Goal: Transaction & Acquisition: Register for event/course

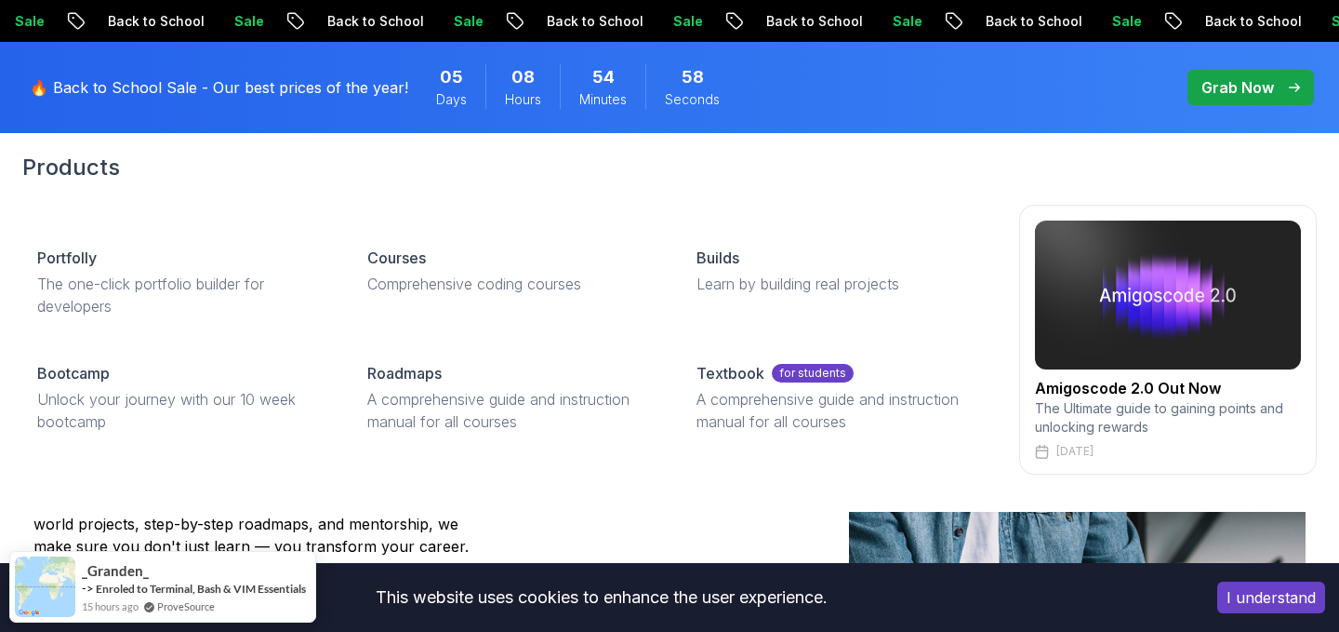
scroll to position [83, 0]
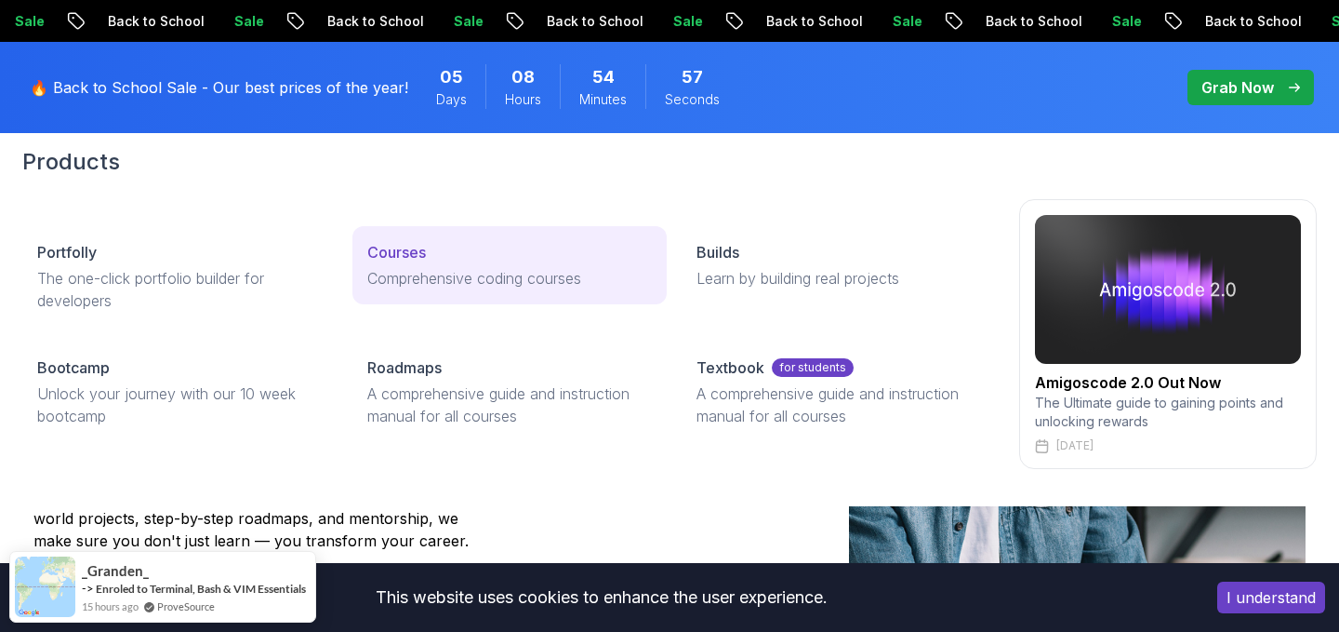
click at [406, 260] on p "Courses" at bounding box center [396, 252] width 59 height 22
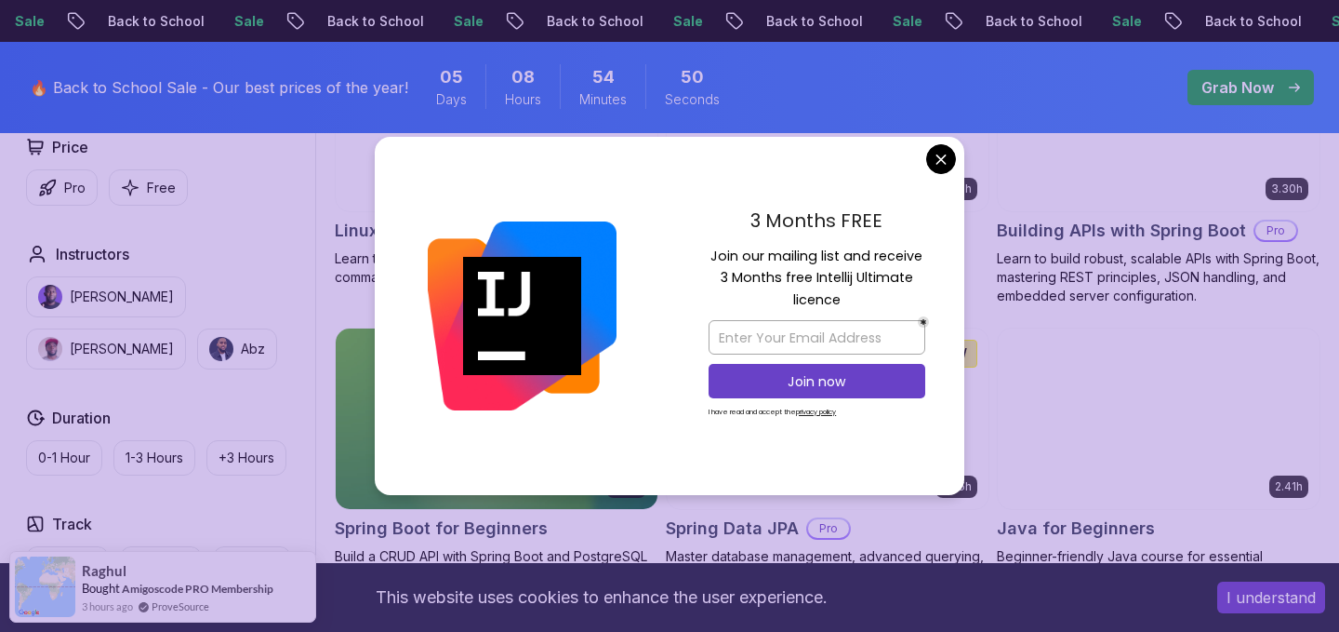
scroll to position [692, 0]
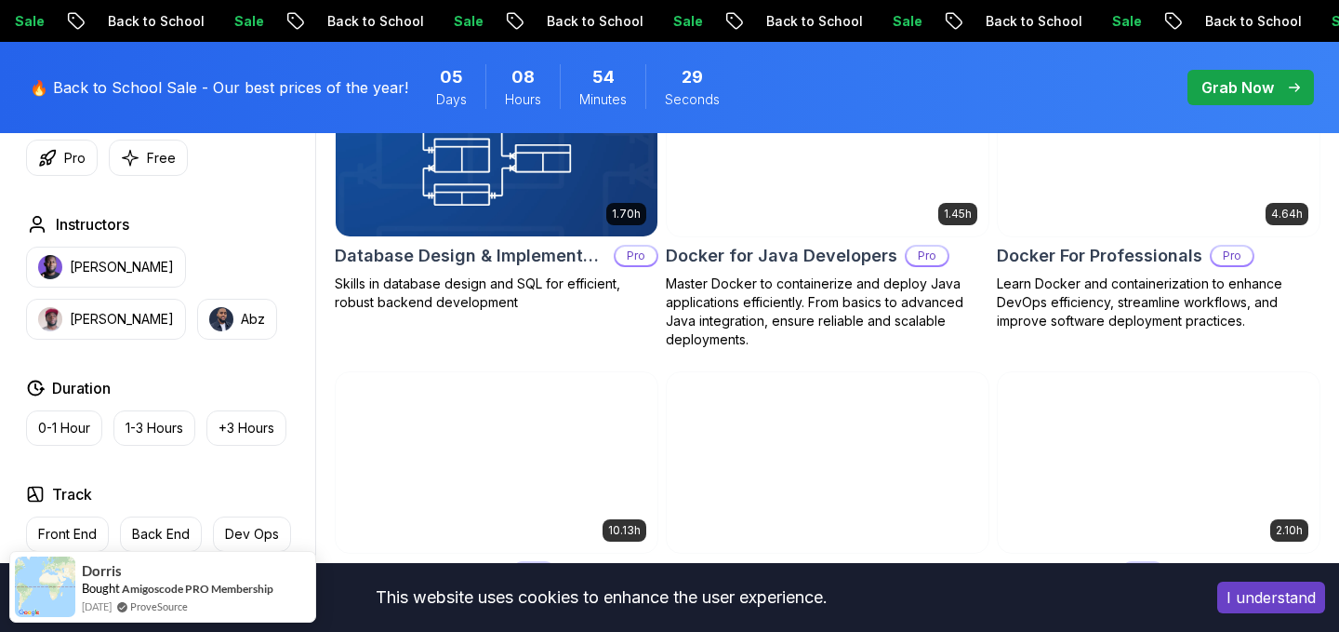
scroll to position [1811, 0]
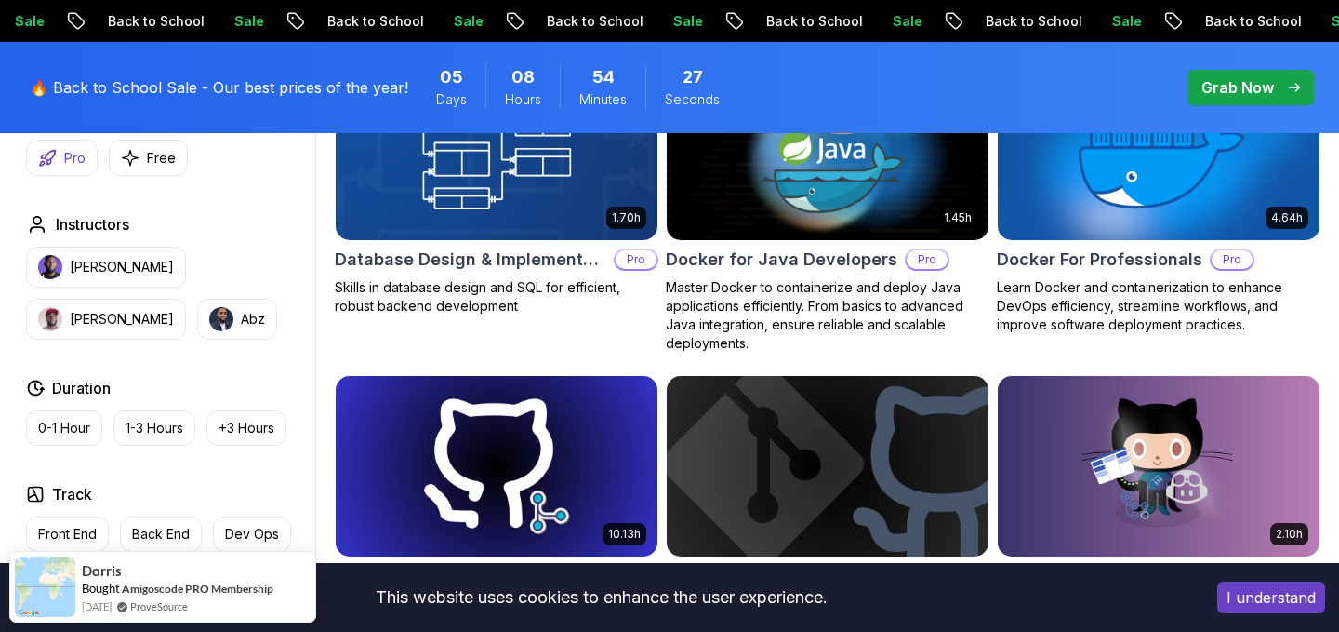
click at [72, 156] on p "Pro" at bounding box center [74, 158] width 21 height 19
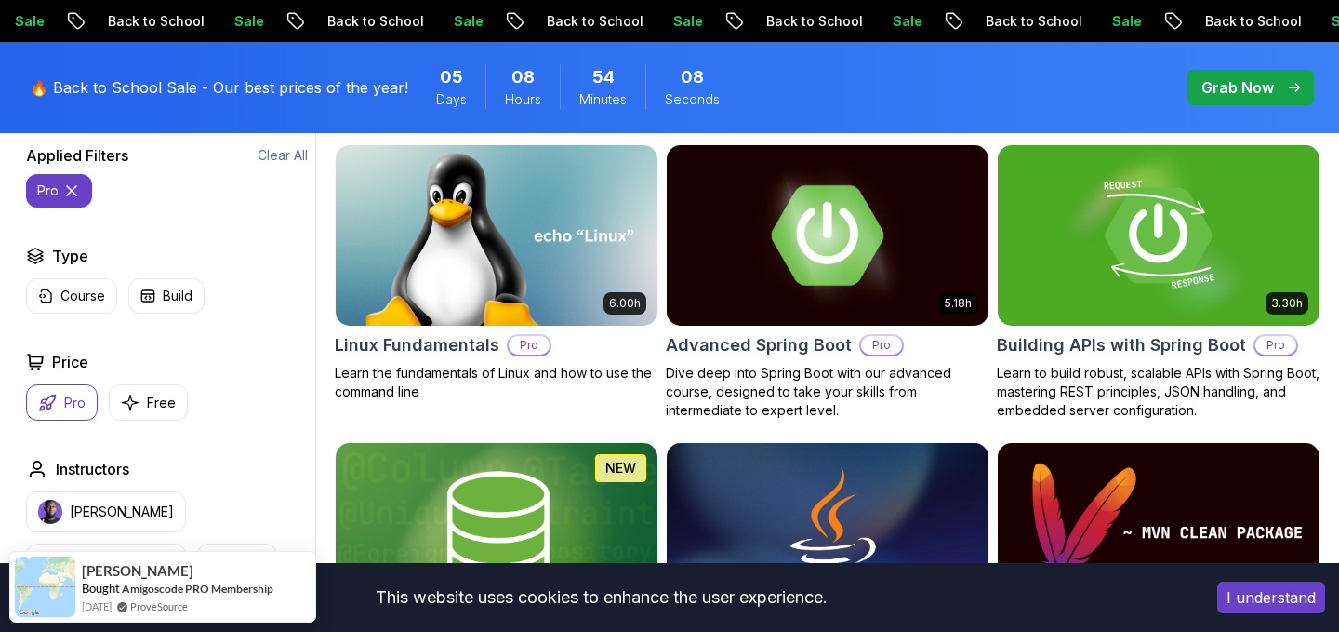
scroll to position [571, 0]
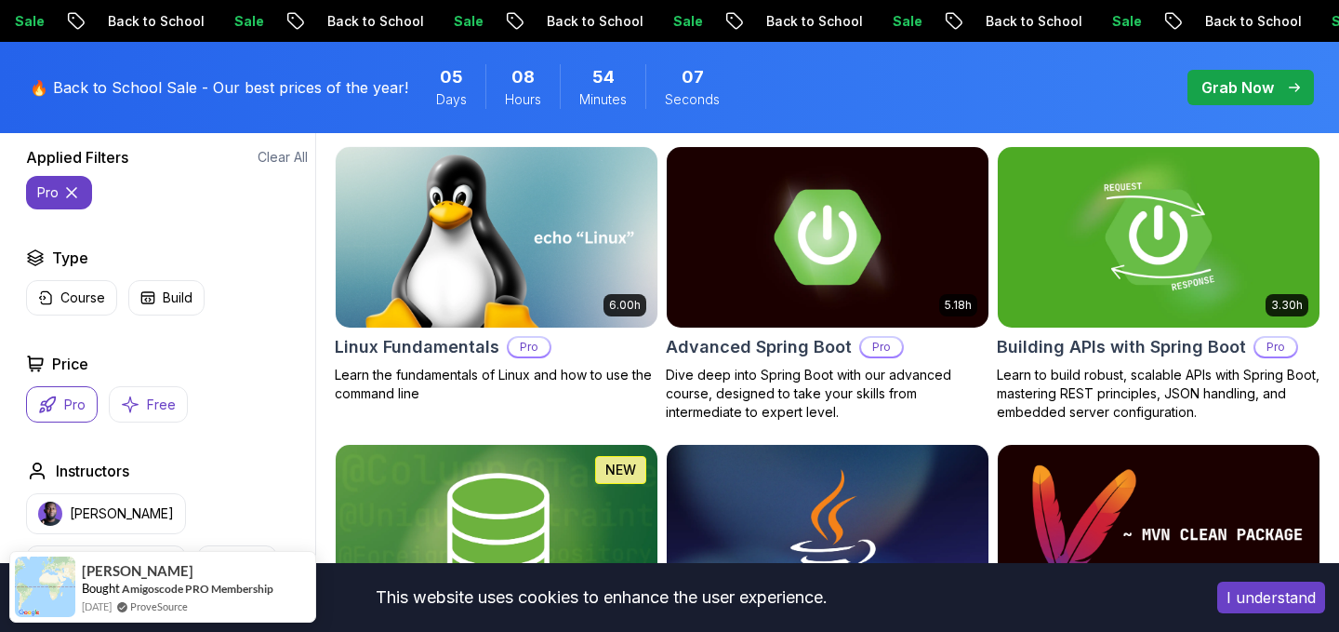
click at [173, 388] on button "Free" at bounding box center [148, 404] width 79 height 36
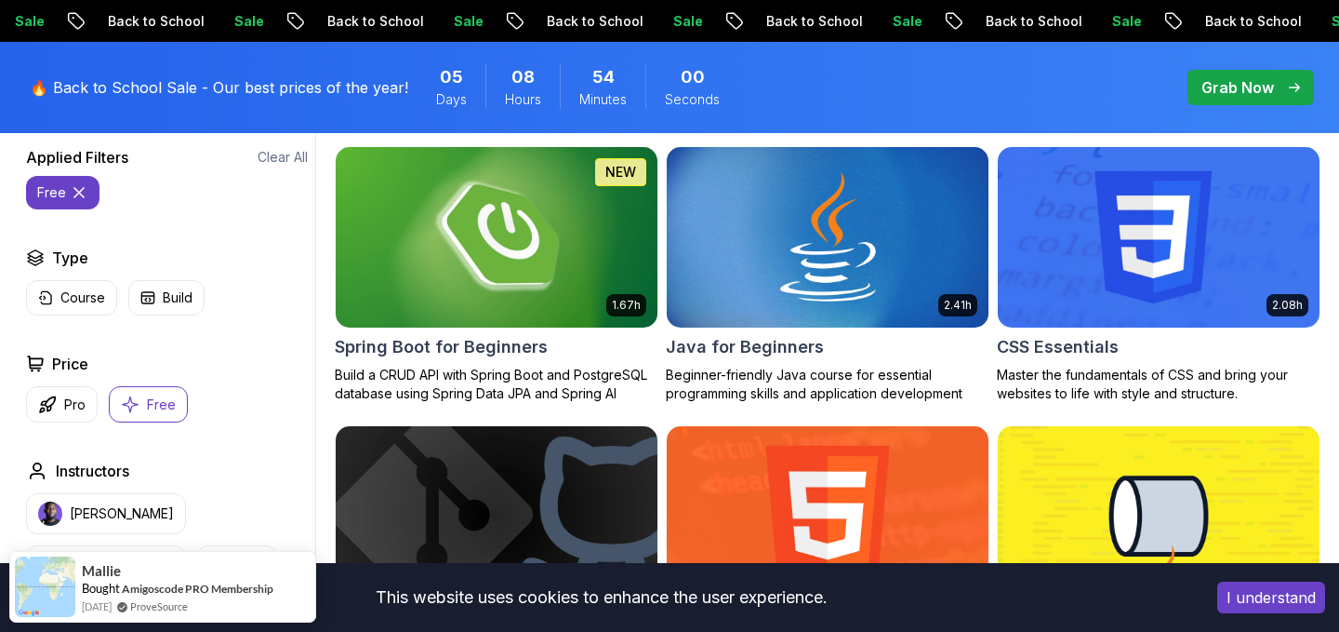
click at [539, 322] on img at bounding box center [496, 236] width 338 height 189
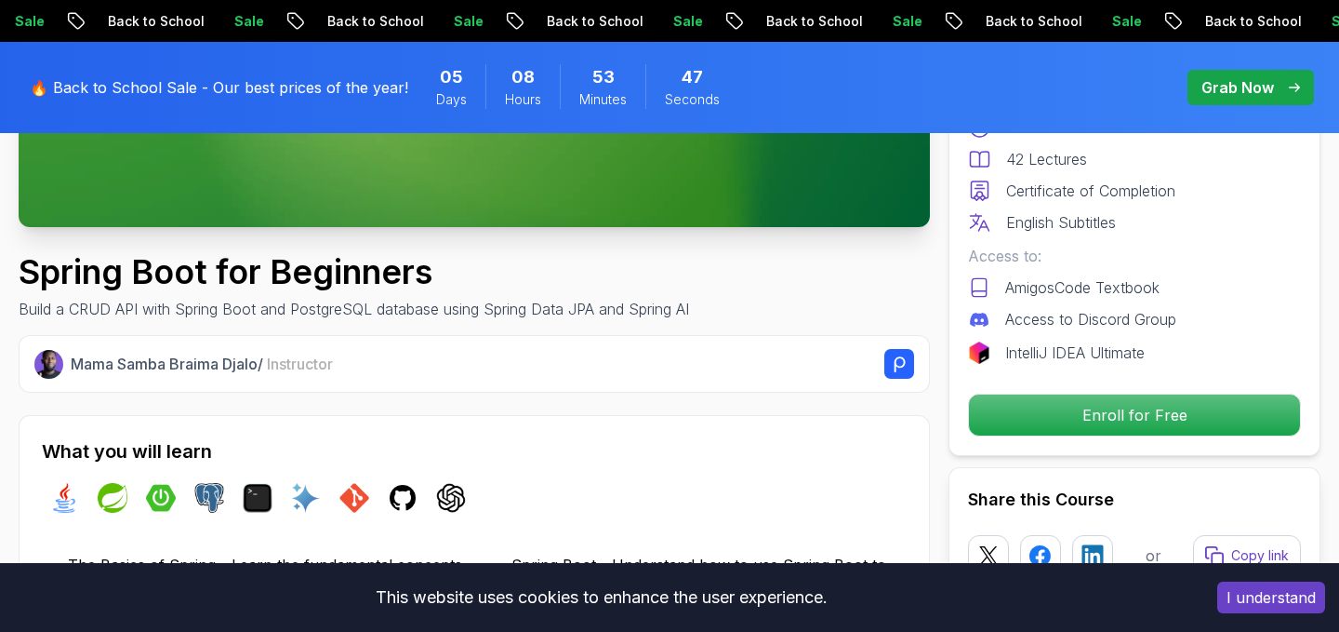
scroll to position [529, 0]
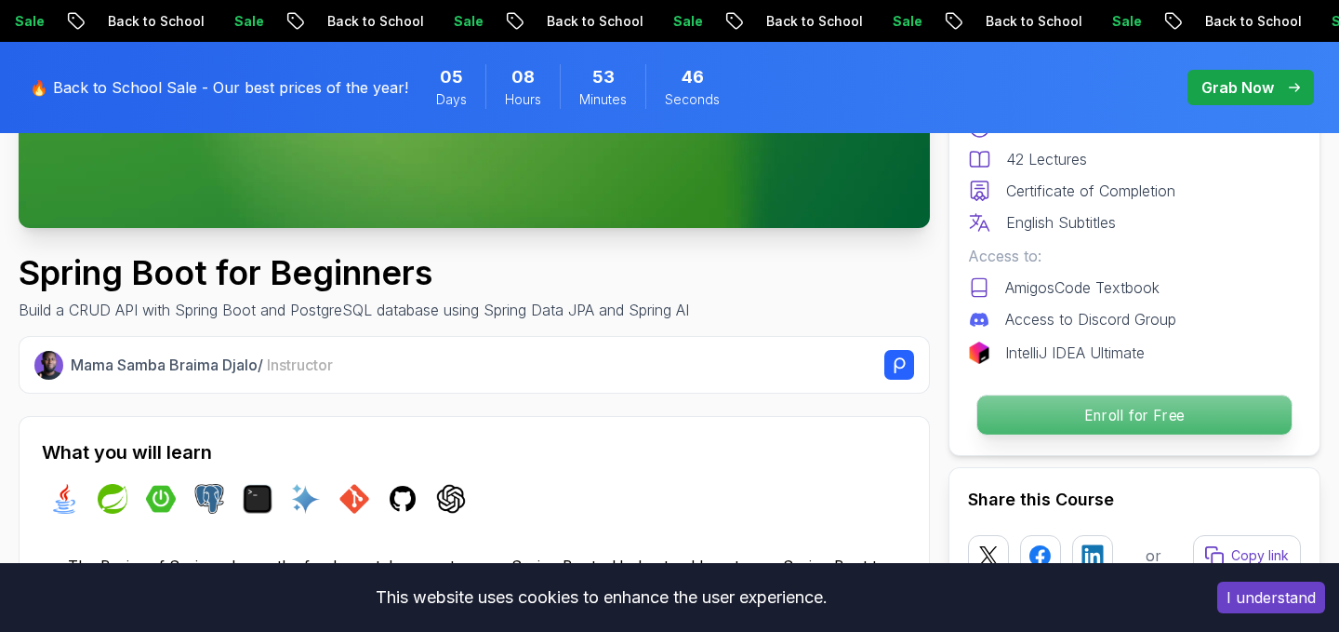
click at [1127, 410] on p "Enroll for Free" at bounding box center [1135, 414] width 314 height 39
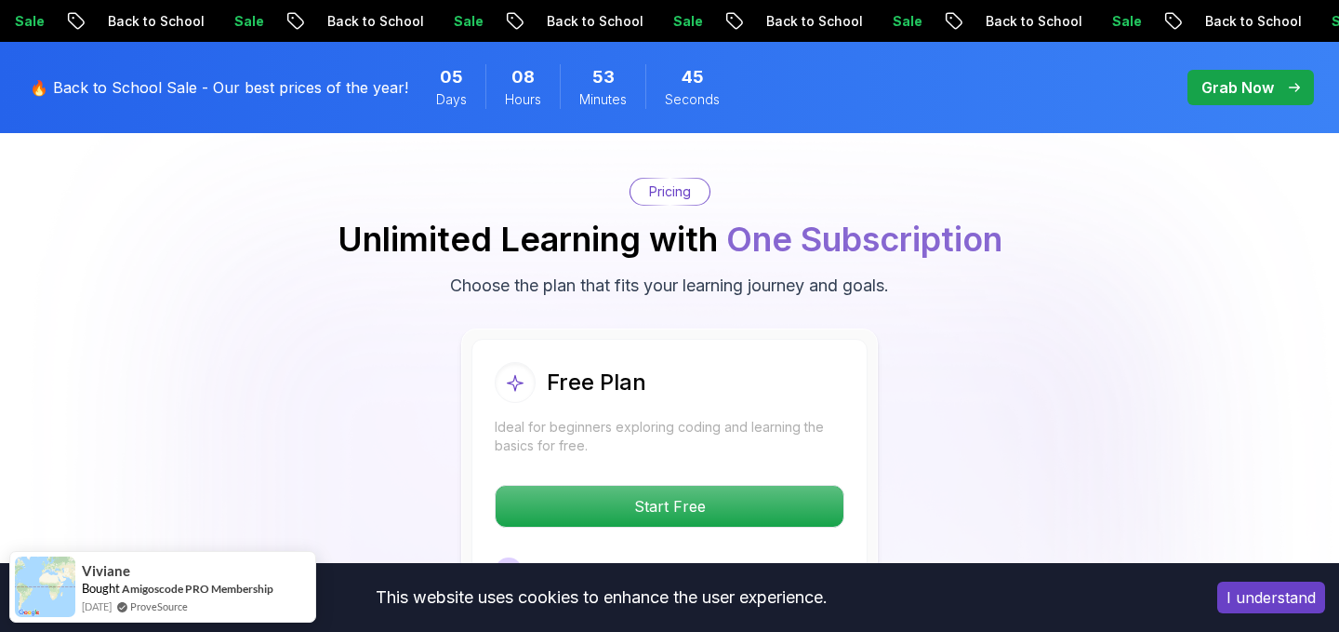
scroll to position [3786, 0]
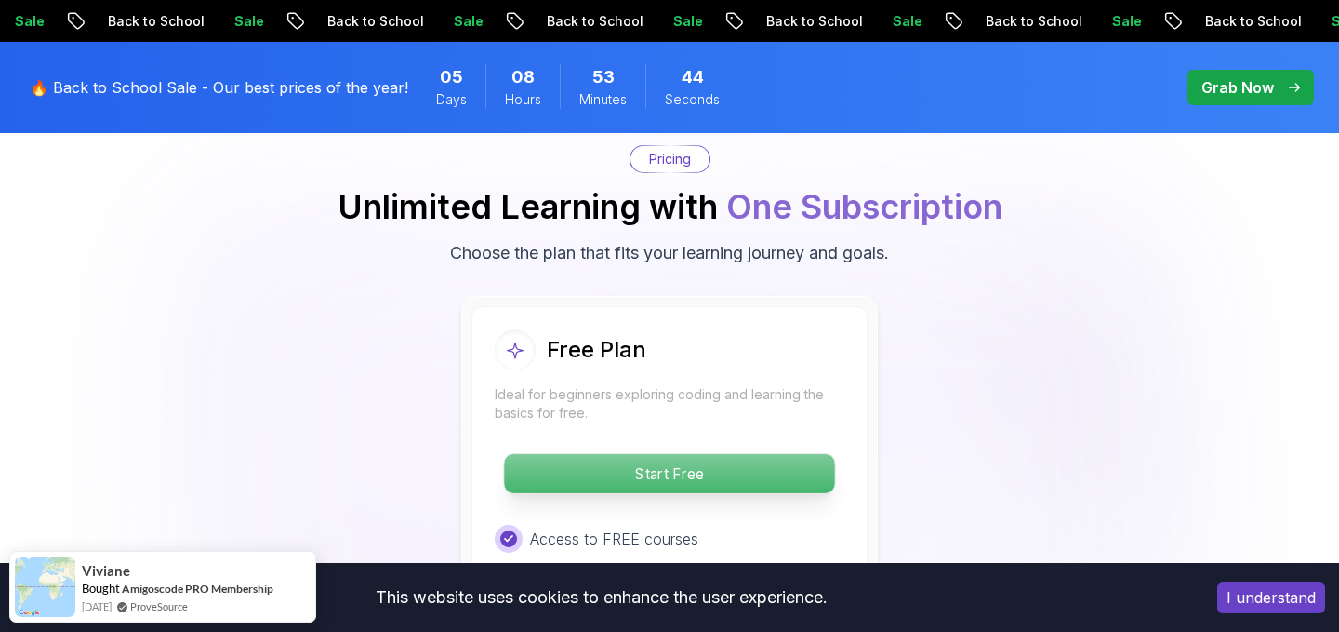
click at [725, 454] on p "Start Free" at bounding box center [669, 473] width 330 height 39
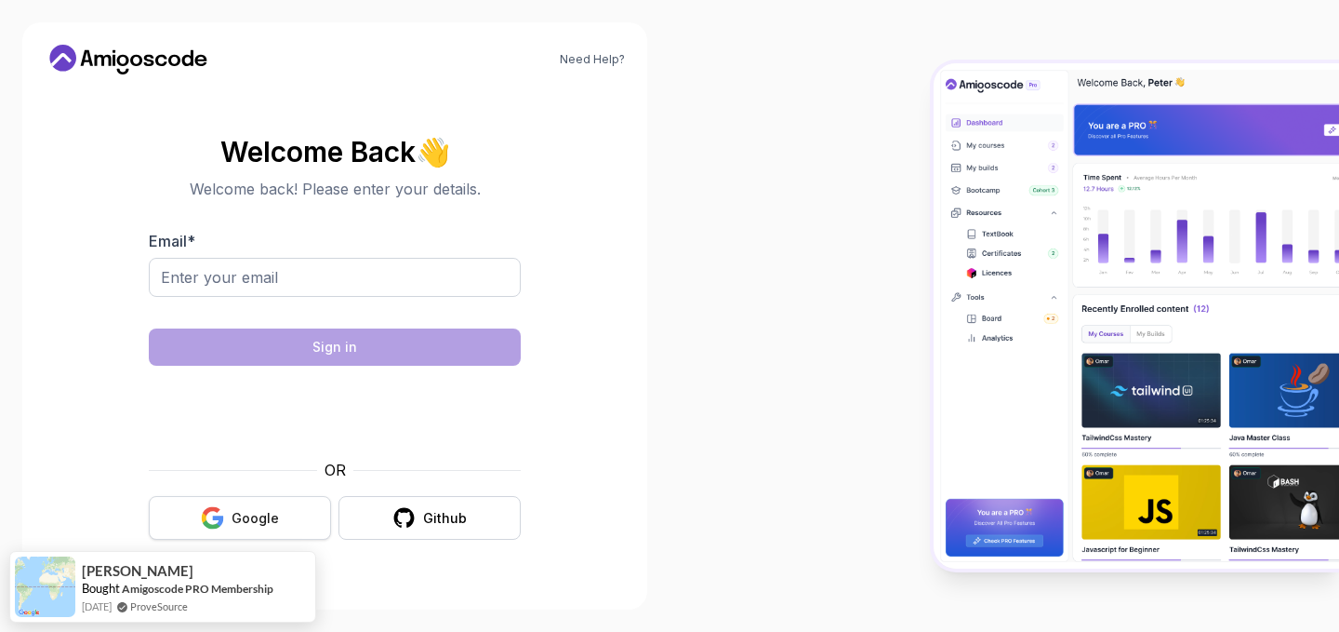
click at [260, 513] on div "Google" at bounding box center [255, 518] width 47 height 19
